Goal: Task Accomplishment & Management: Manage account settings

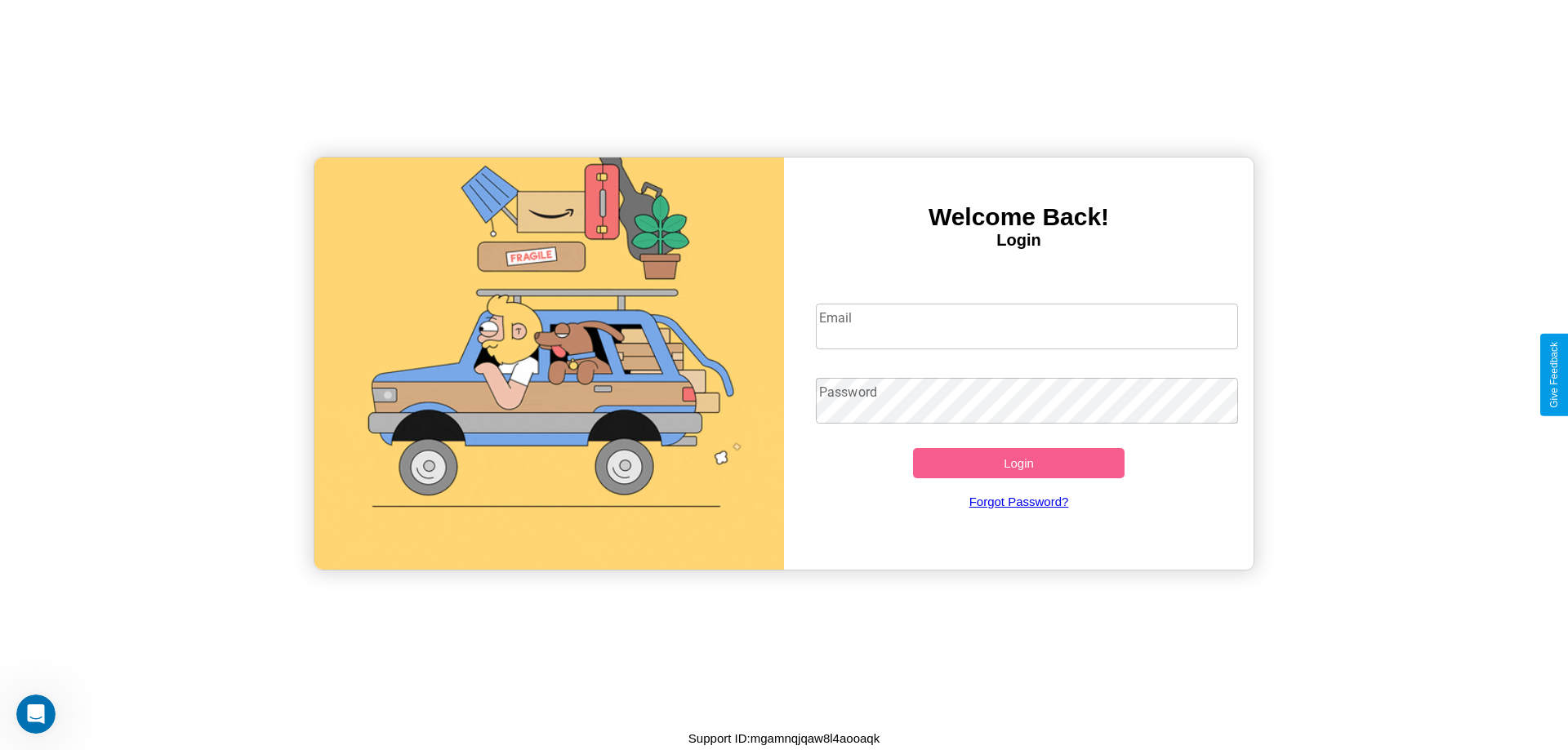
click at [1027, 326] on input "Email" at bounding box center [1027, 327] width 423 height 45
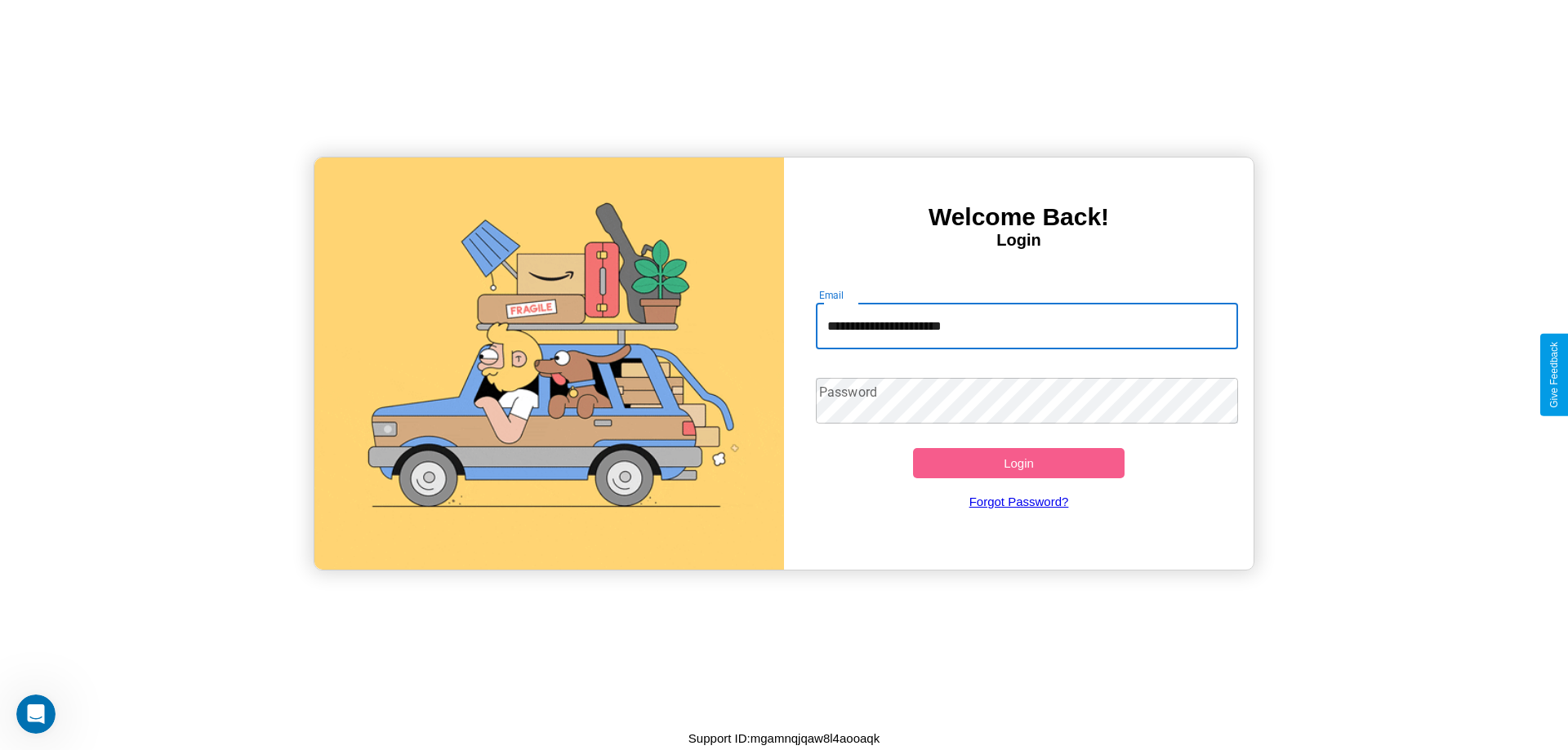
type input "**********"
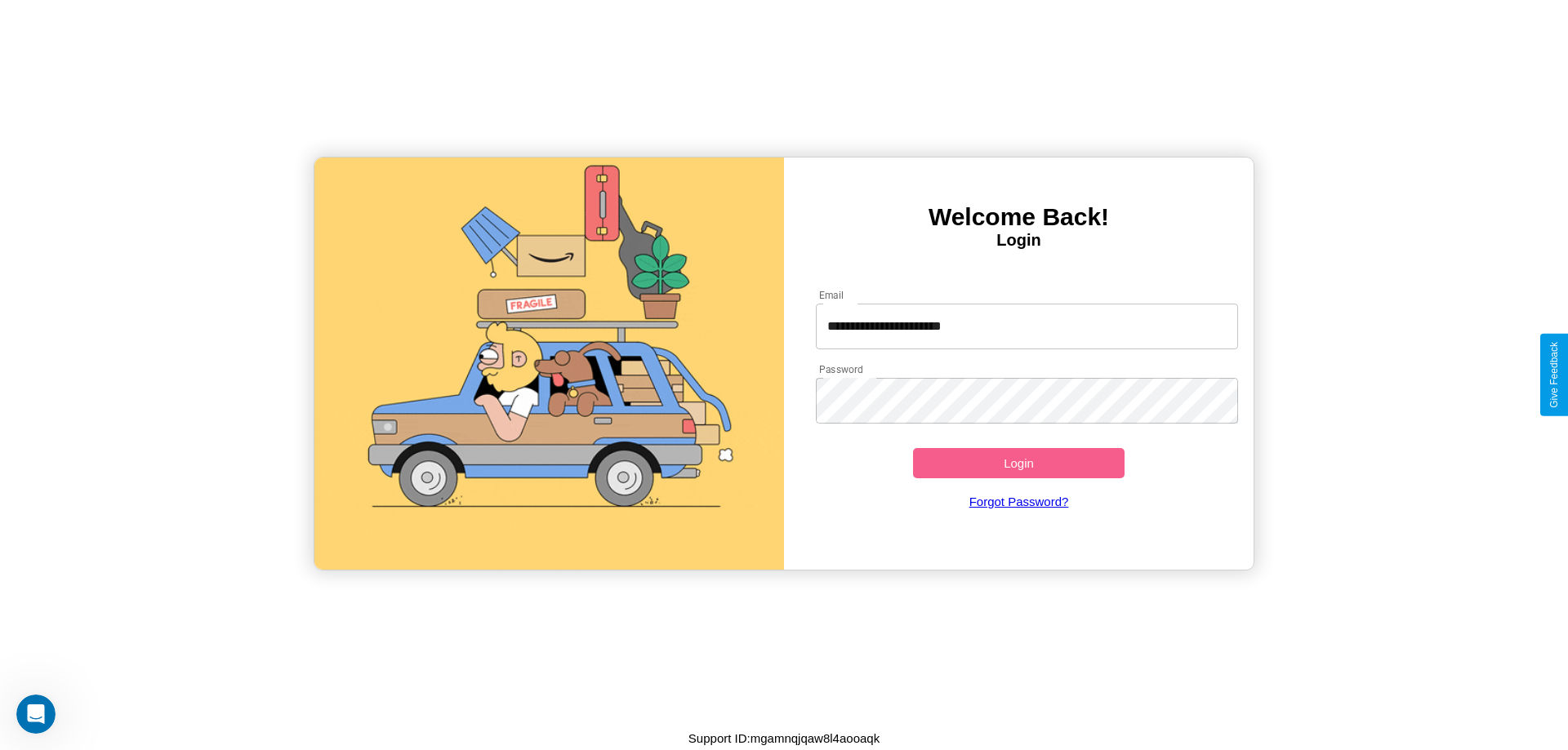
click at [1018, 463] on button "Login" at bounding box center [1019, 463] width 211 height 31
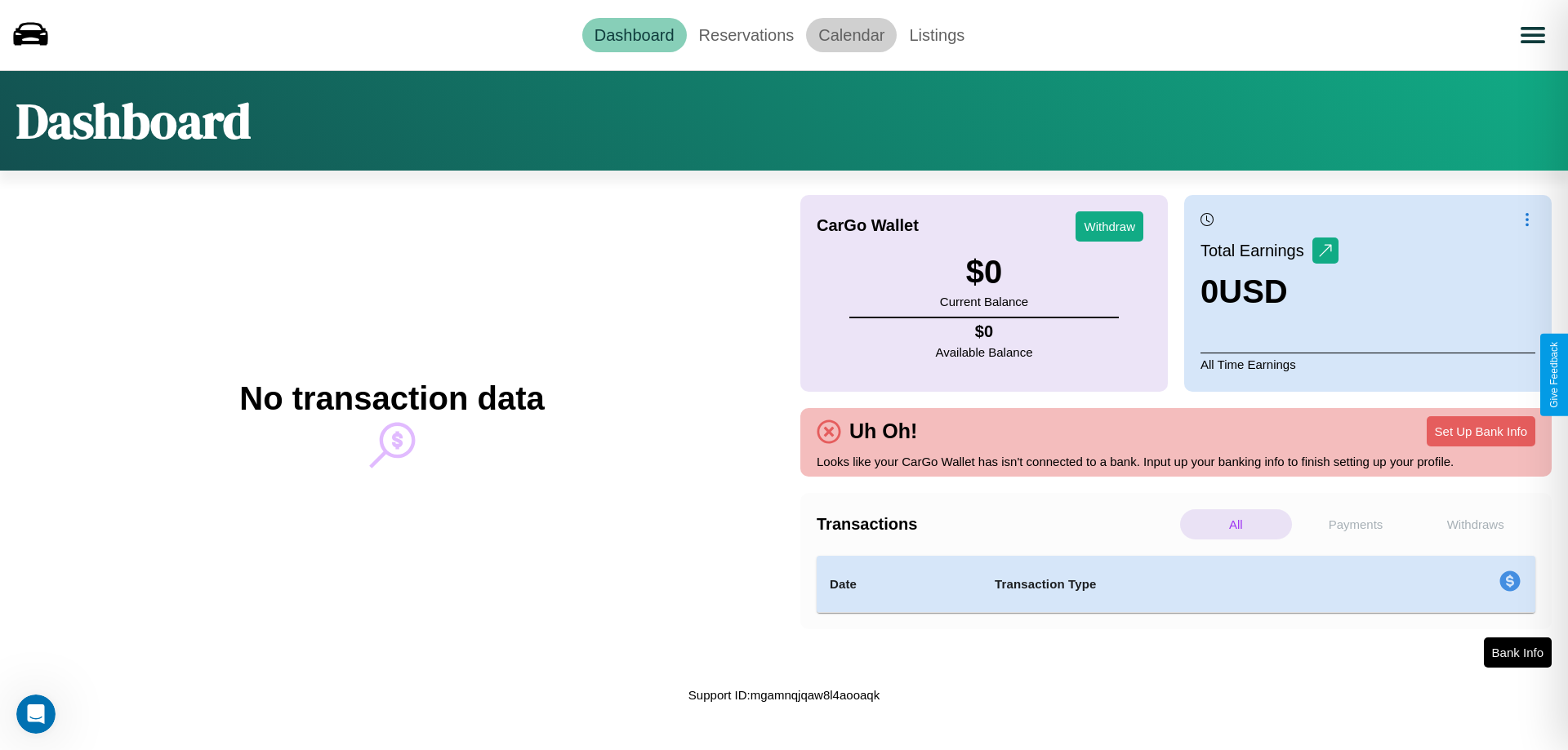
click at [851, 35] on link "Calendar" at bounding box center [851, 35] width 91 height 35
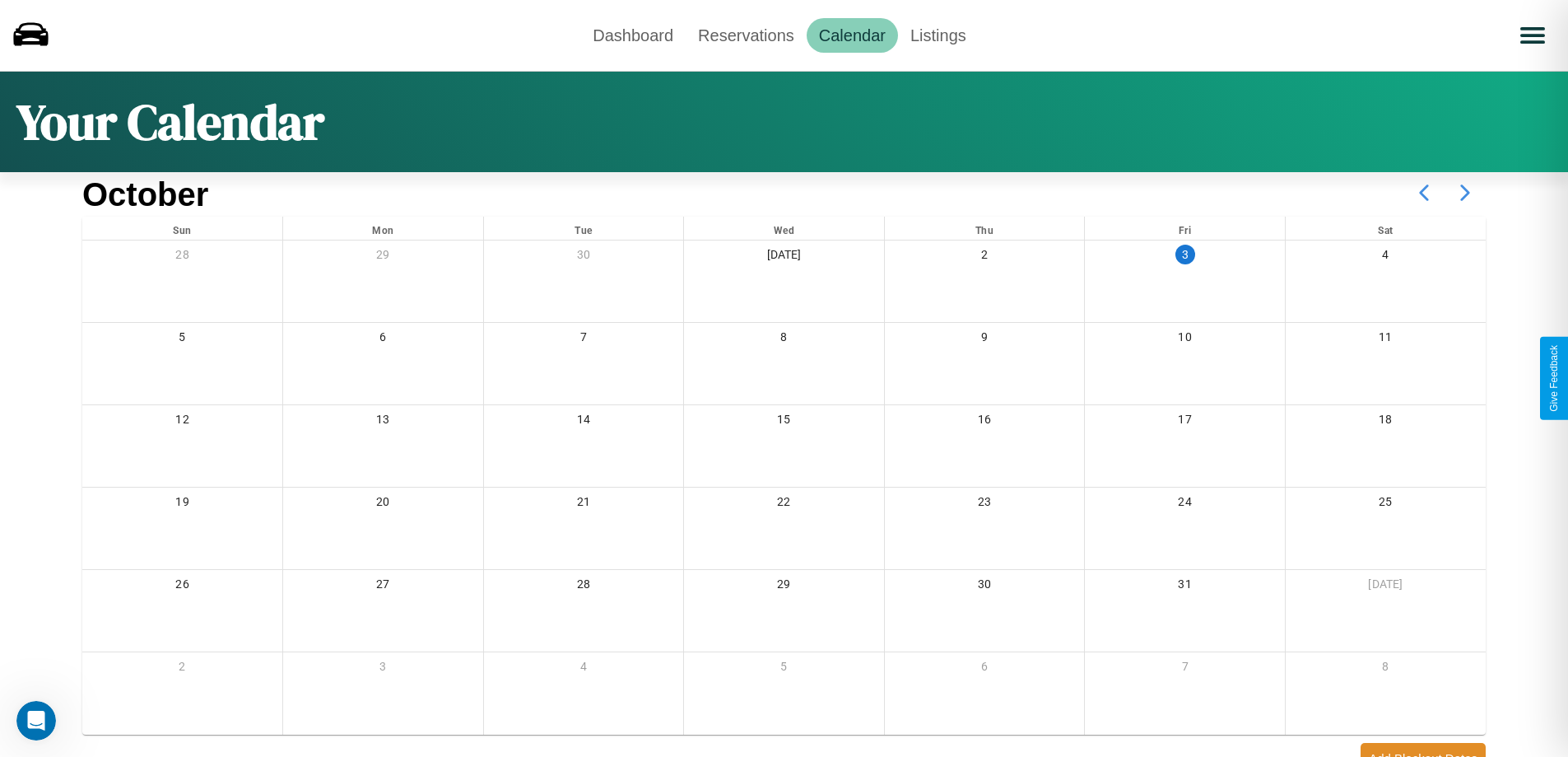
click at [1465, 193] on icon at bounding box center [1464, 192] width 41 height 41
click at [746, 35] on link "Reservations" at bounding box center [747, 35] width 121 height 35
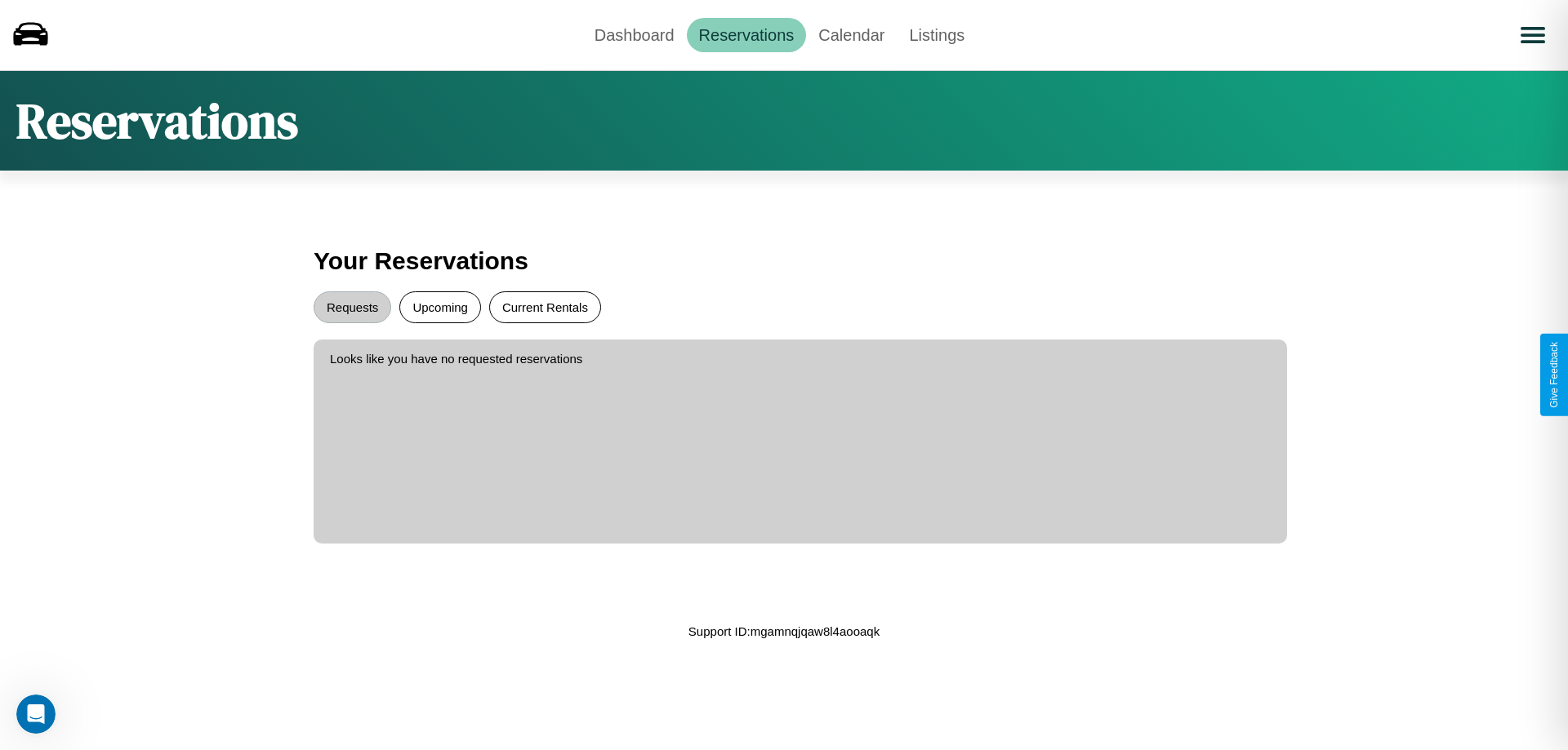
click at [545, 307] on button "Current Rentals" at bounding box center [544, 307] width 112 height 32
click at [352, 307] on button "Requests" at bounding box center [353, 307] width 78 height 32
click at [440, 307] on button "Upcoming" at bounding box center [439, 307] width 82 height 32
click at [634, 35] on link "Dashboard" at bounding box center [635, 35] width 105 height 35
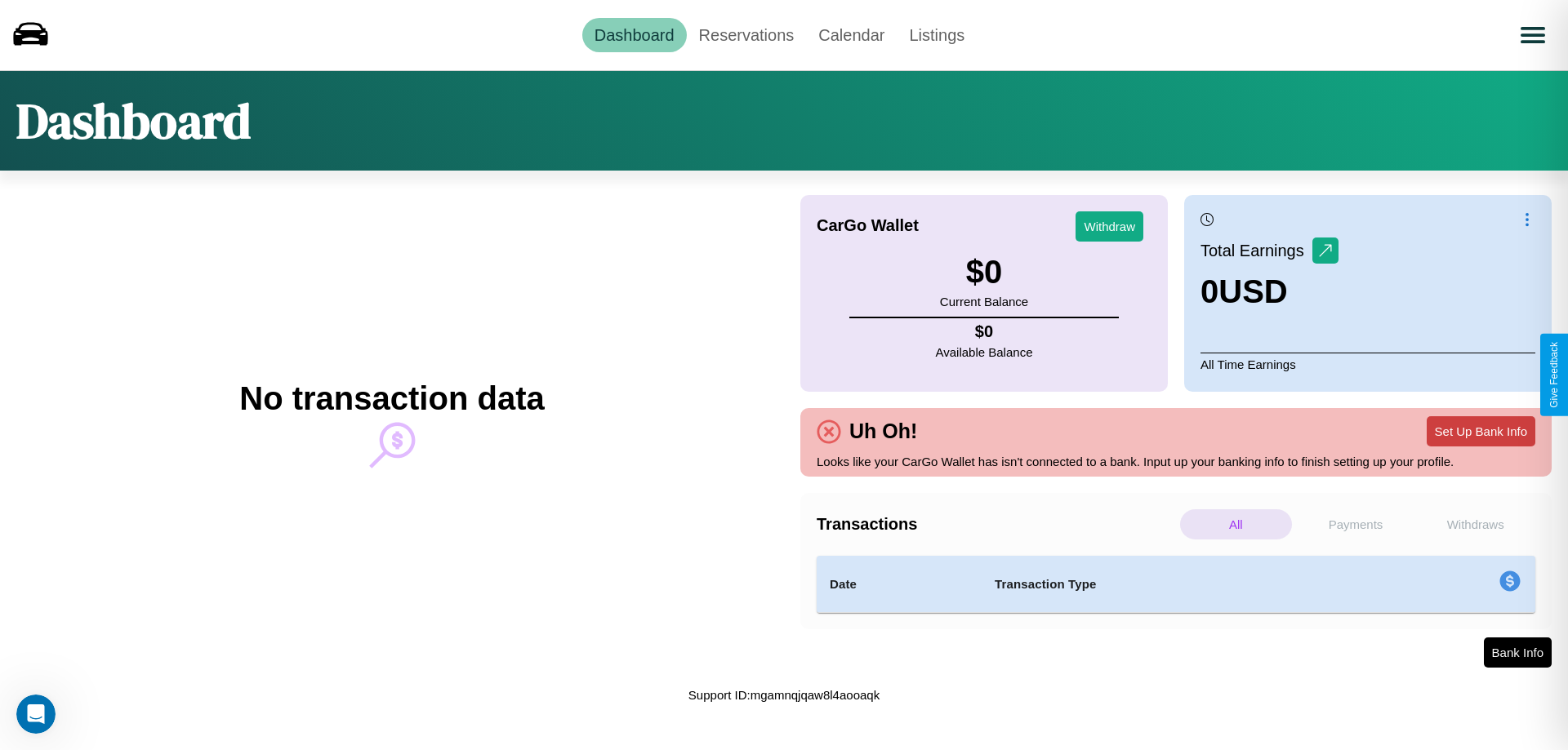
click at [1480, 431] on button "Set Up Bank Info" at bounding box center [1481, 431] width 109 height 31
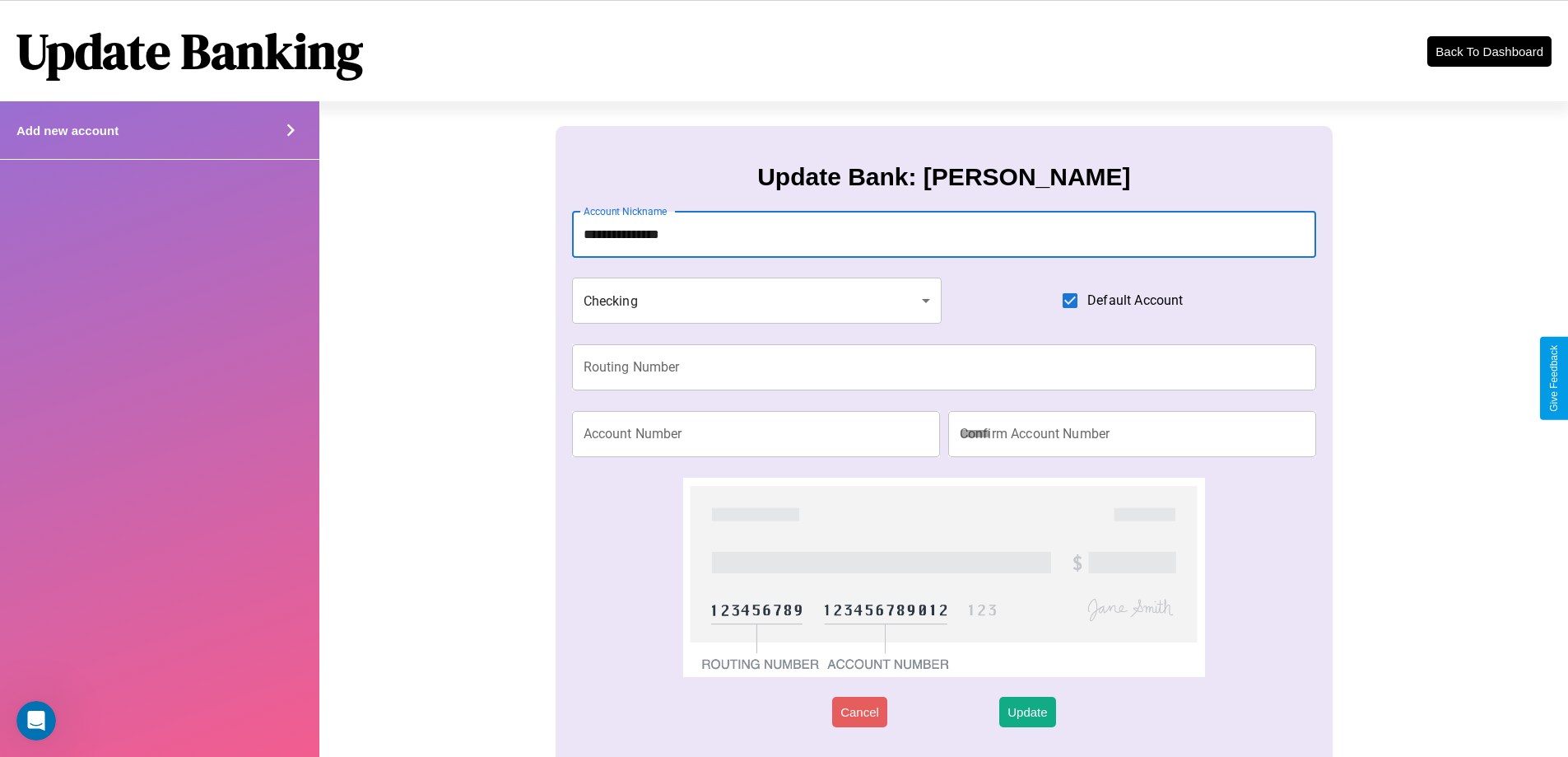
type input "**********"
